Goal: Task Accomplishment & Management: Use online tool/utility

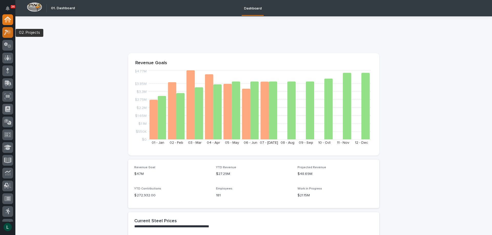
click at [7, 30] on icon at bounding box center [6, 33] width 5 height 6
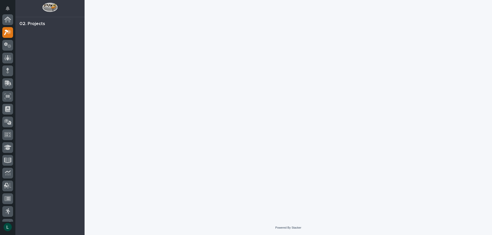
scroll to position [13, 0]
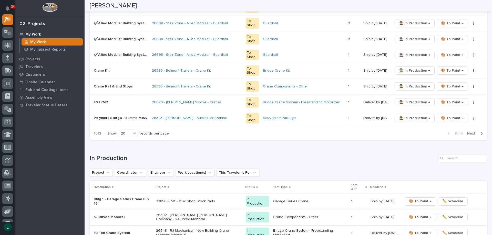
scroll to position [461, 0]
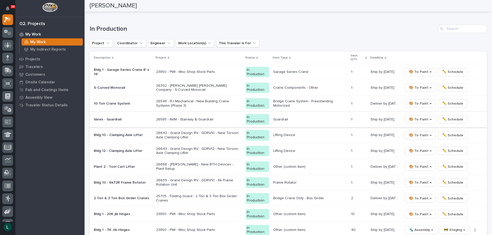
click at [420, 118] on span "🎨 To Paint →" at bounding box center [420, 120] width 23 height 6
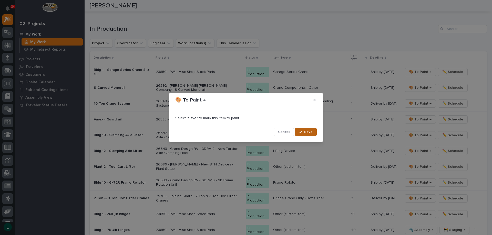
click at [304, 131] on div "button" at bounding box center [301, 132] width 5 height 4
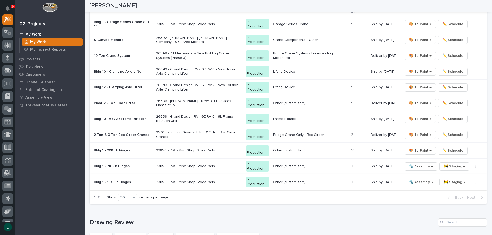
scroll to position [581, 0]
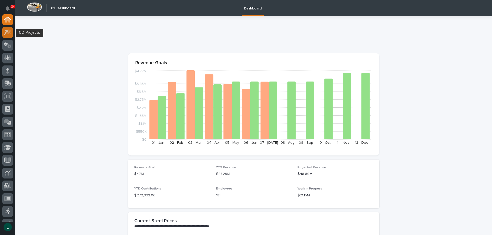
click at [6, 32] on icon at bounding box center [7, 32] width 7 height 6
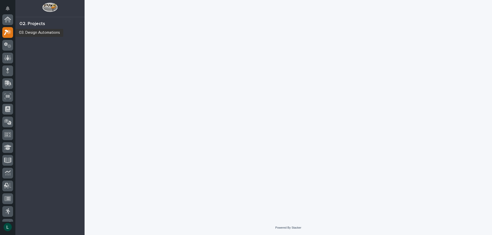
scroll to position [13, 0]
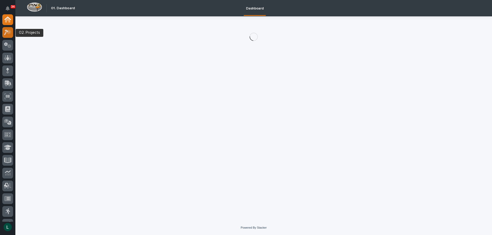
click at [8, 33] on icon at bounding box center [7, 32] width 7 height 6
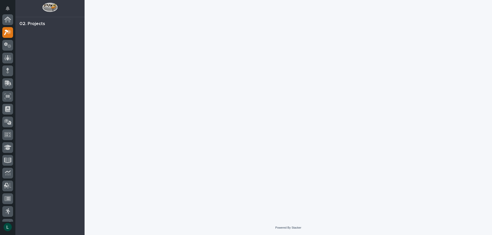
scroll to position [13, 0]
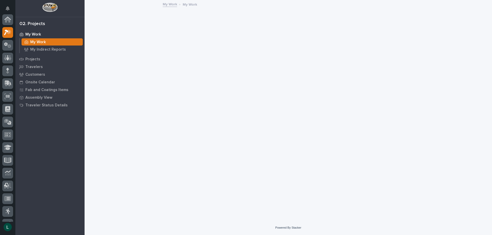
scroll to position [13, 0]
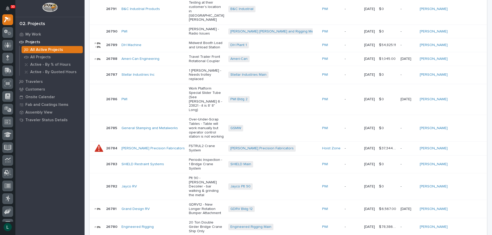
scroll to position [399, 0]
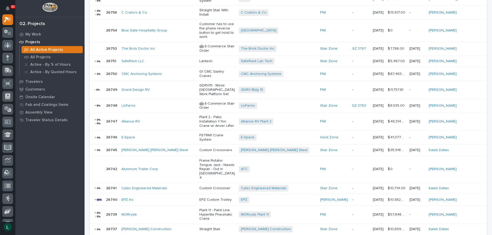
scroll to position [317, 0]
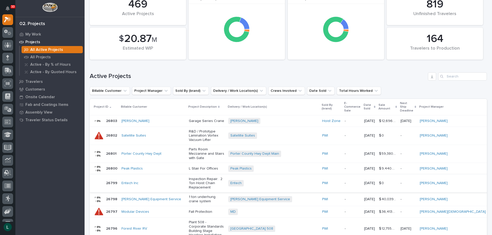
scroll to position [26, 0]
